Goal: Find specific page/section: Find specific page/section

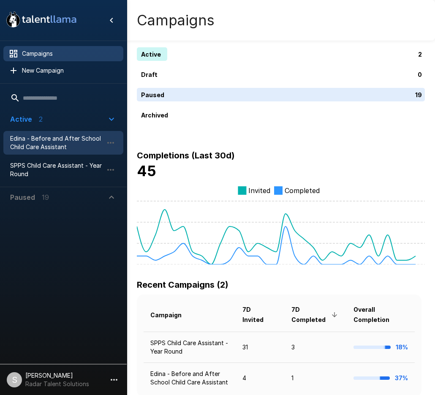
click at [23, 140] on span "Edina - Before and After School Child Care Assistant" at bounding box center [56, 142] width 93 height 17
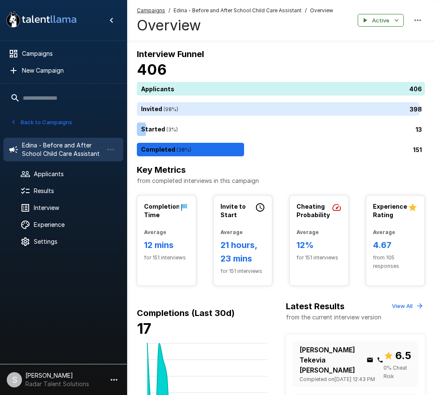
click at [33, 117] on button "Back to Campaigns" at bounding box center [41, 122] width 66 height 13
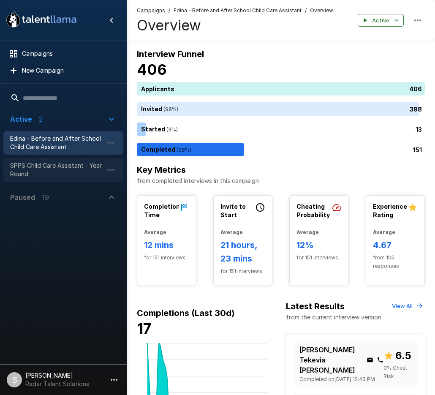
click at [34, 168] on span "SPPS Child Care Assistant - Year Round" at bounding box center [56, 169] width 93 height 17
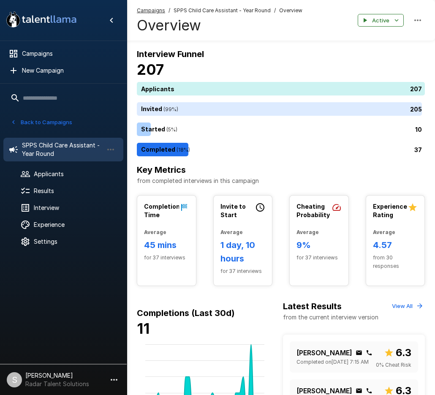
click at [214, 22] on h4 "Overview" at bounding box center [220, 25] width 166 height 18
